Goal: Information Seeking & Learning: Learn about a topic

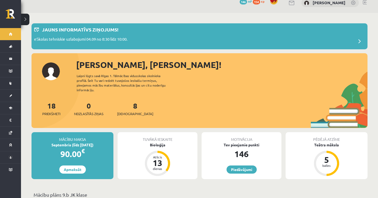
scroll to position [12, 0]
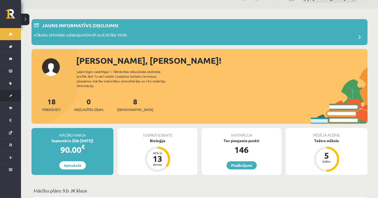
drag, startPoint x: 40, startPoint y: 73, endPoint x: 0, endPoint y: 96, distance: 46.2
click at [40, 73] on div "Sveiks, Gustavs! Laipni lūgts savā Rīgas 1. Tālmācības vidusskolas skolnieka pr…" at bounding box center [199, 89] width 336 height 70
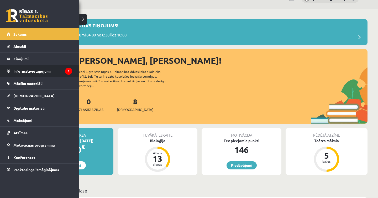
click at [40, 72] on legend "Informatīvie ziņojumi 1" at bounding box center [42, 71] width 59 height 12
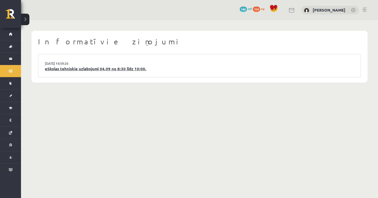
click at [93, 69] on link "eSkolas tehniskie uzlabojumi 04.09 no 8:30 līdz 10:00." at bounding box center [199, 69] width 309 height 6
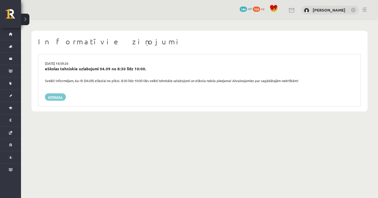
click at [60, 98] on link "Atpakaļ" at bounding box center [55, 96] width 21 height 7
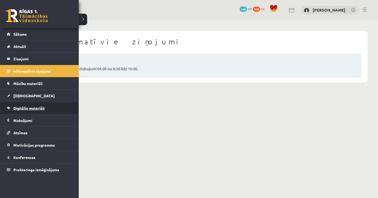
click at [28, 105] on link "Digitālie materiāli" at bounding box center [39, 108] width 65 height 12
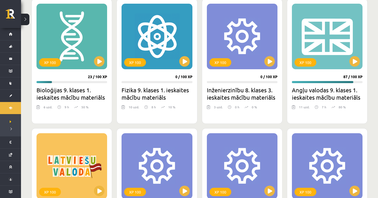
scroll to position [153, 0]
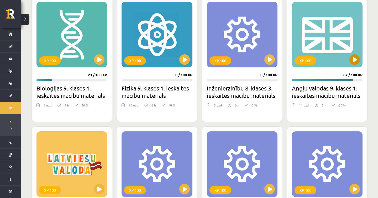
click at [355, 63] on button at bounding box center [354, 59] width 10 height 10
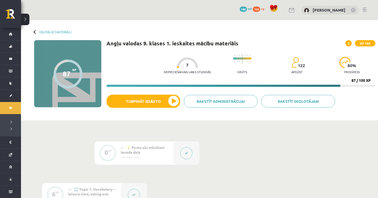
click at [185, 153] on button at bounding box center [186, 153] width 12 height 12
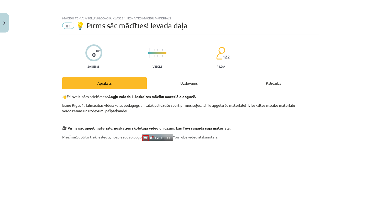
click at [3, 27] on button "Close" at bounding box center [4, 22] width 9 height 19
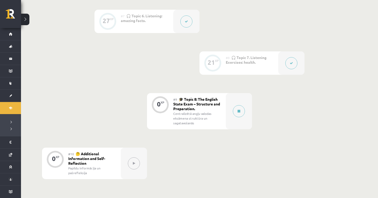
scroll to position [455, 0]
